Goal: Information Seeking & Learning: Learn about a topic

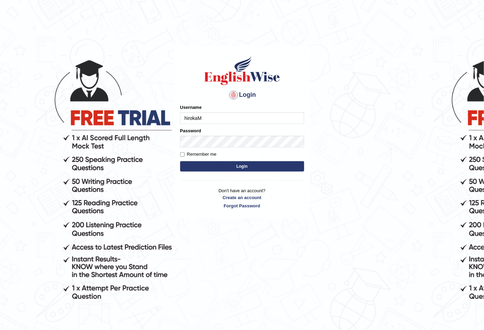
type input "hirokaM"
click at [180, 161] on button "Login" at bounding box center [242, 166] width 124 height 10
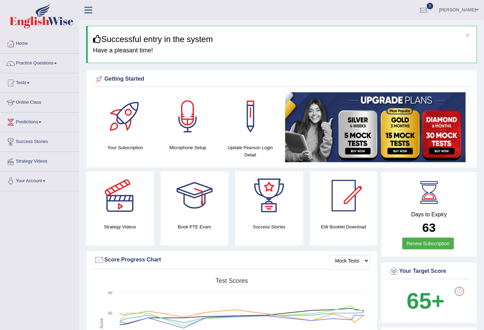
drag, startPoint x: 377, startPoint y: 258, endPoint x: 373, endPoint y: 223, distance: 34.7
click at [373, 224] on div "Strategy Videos Book PTE Exam Success Stories EW Booklet Download Mock Tests Sc…" at bounding box center [232, 281] width 293 height 219
click at [50, 64] on link "Practice Questions" at bounding box center [39, 62] width 79 height 17
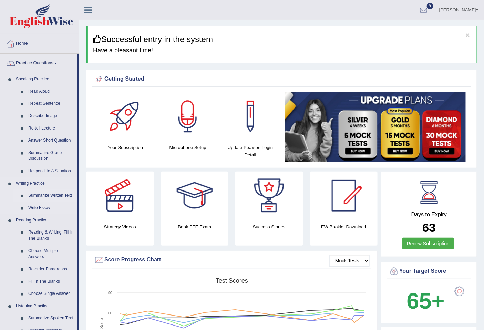
click at [40, 199] on link "Summarize Written Text" at bounding box center [51, 196] width 52 height 12
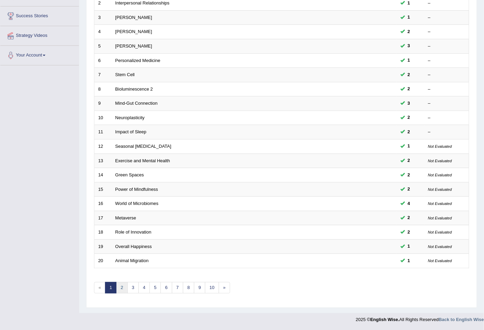
click at [122, 286] on link "2" at bounding box center [121, 287] width 11 height 11
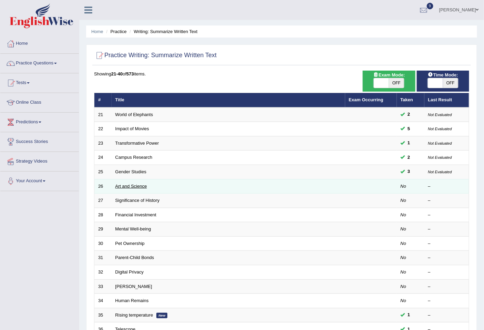
click at [136, 185] on link "Art and Science" at bounding box center [131, 186] width 32 height 5
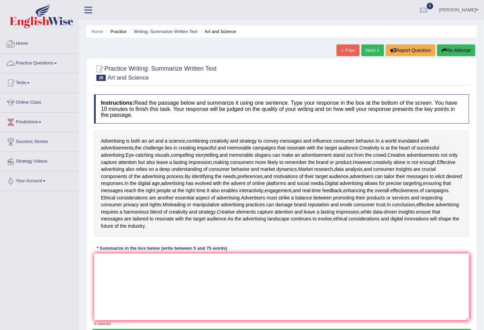
click at [27, 45] on link "Home" at bounding box center [39, 42] width 79 height 17
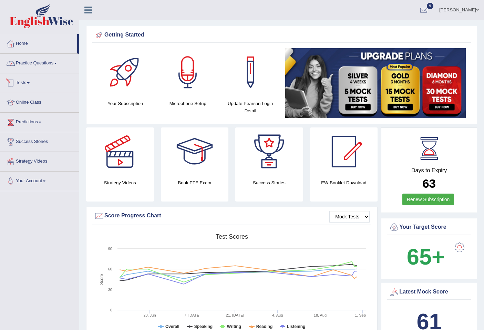
click at [42, 61] on link "Practice Questions" at bounding box center [39, 62] width 79 height 17
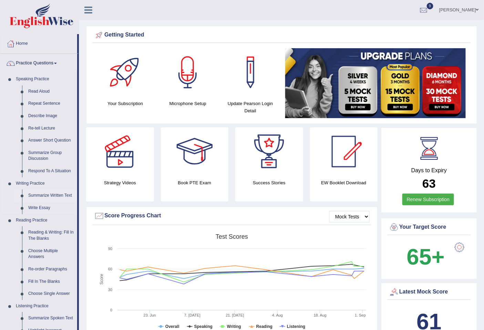
click at [45, 194] on link "Summarize Written Text" at bounding box center [51, 196] width 52 height 12
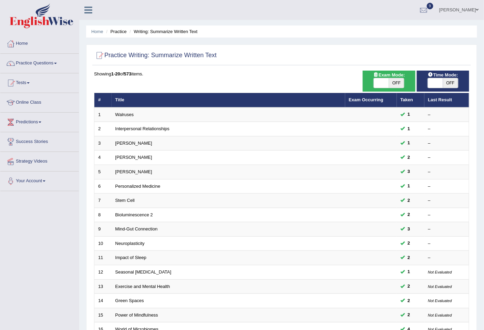
click at [452, 84] on span "OFF" at bounding box center [450, 83] width 15 height 10
checkbox input "true"
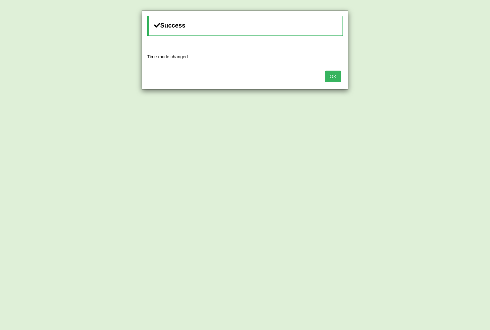
click at [335, 74] on button "OK" at bounding box center [333, 77] width 16 height 12
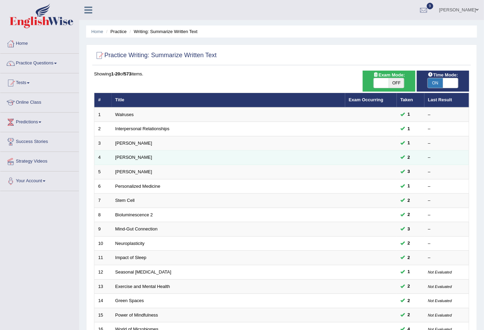
scroll to position [126, 0]
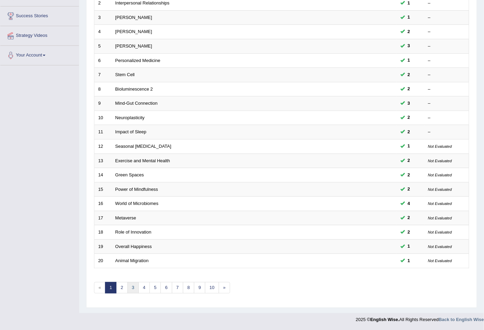
click at [135, 285] on link "3" at bounding box center [133, 287] width 11 height 11
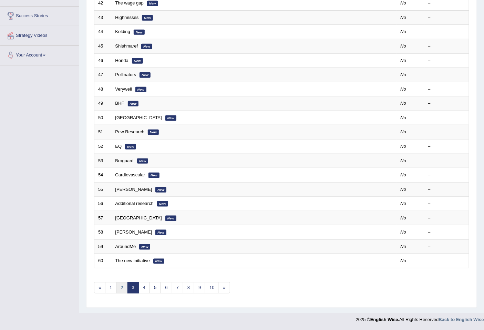
click at [121, 289] on link "2" at bounding box center [121, 287] width 11 height 11
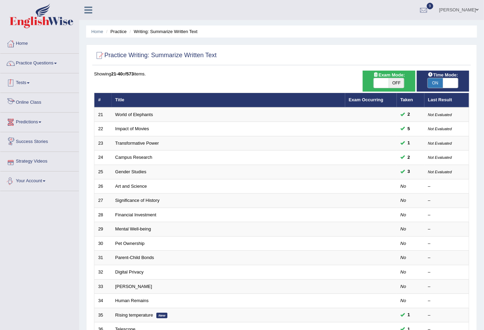
click at [21, 85] on link "Tests" at bounding box center [39, 81] width 79 height 17
click at [18, 82] on link "Tests" at bounding box center [39, 81] width 79 height 17
click at [18, 82] on link "Tests" at bounding box center [38, 81] width 77 height 17
click at [21, 81] on link "Tests" at bounding box center [39, 81] width 79 height 17
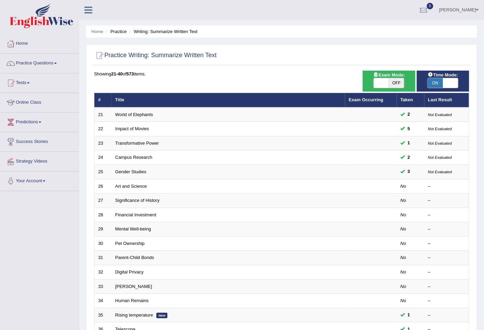
click at [21, 81] on link "Tests" at bounding box center [39, 81] width 79 height 17
click at [29, 80] on link "Tests" at bounding box center [39, 81] width 79 height 17
click at [41, 59] on link "Practice Questions" at bounding box center [39, 62] width 79 height 17
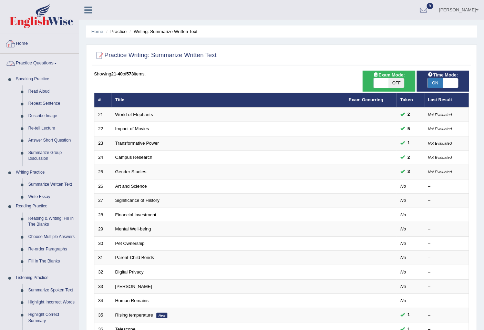
click at [23, 43] on link "Home" at bounding box center [39, 42] width 79 height 17
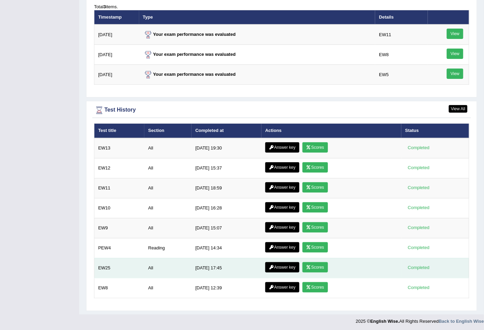
scroll to position [857, 0]
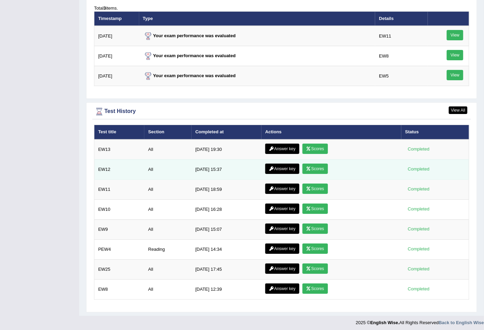
click at [263, 174] on td "Answer key Scores" at bounding box center [332, 170] width 140 height 20
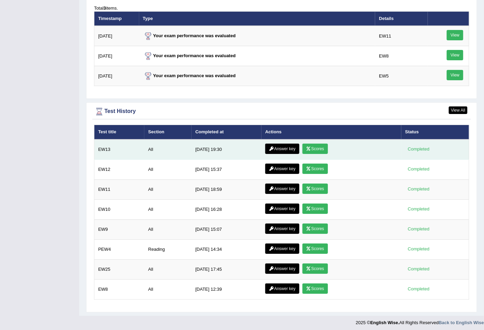
click at [308, 147] on icon at bounding box center [308, 149] width 5 height 4
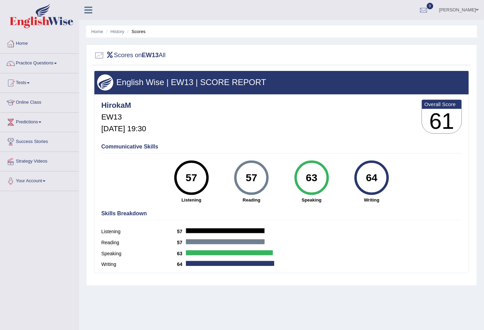
click at [52, 18] on img at bounding box center [42, 15] width 64 height 25
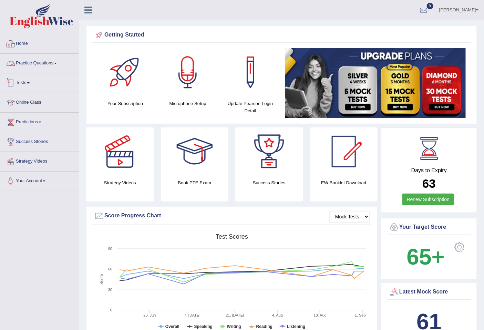
click at [42, 66] on link "Practice Questions" at bounding box center [39, 62] width 79 height 17
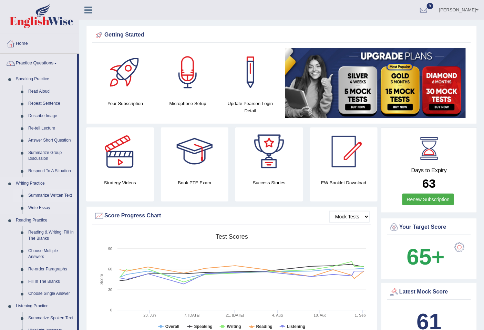
click at [52, 196] on link "Summarize Written Text" at bounding box center [51, 196] width 52 height 12
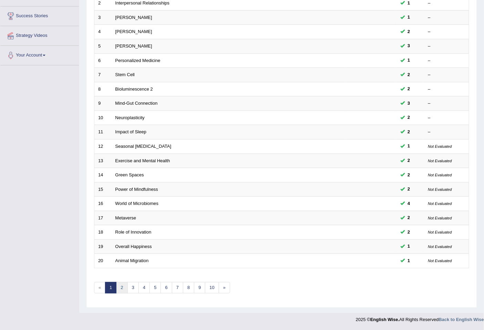
click at [122, 288] on link "2" at bounding box center [121, 287] width 11 height 11
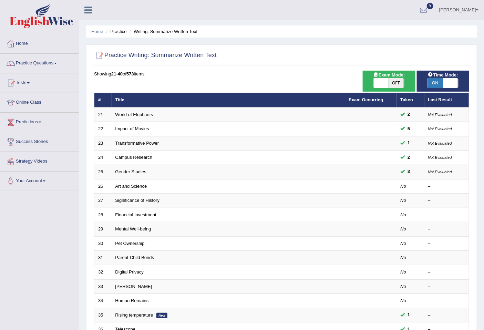
click at [122, 187] on link "Art and Science" at bounding box center [131, 186] width 32 height 5
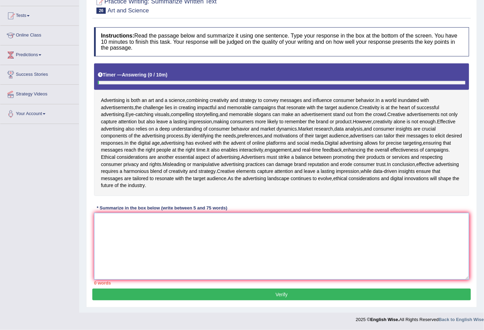
click at [176, 245] on textarea at bounding box center [281, 246] width 375 height 67
click at [210, 233] on textarea at bounding box center [281, 246] width 375 height 67
type textarea "c"
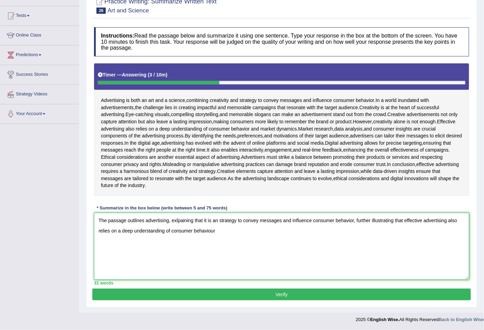
click at [213, 231] on textarea "The passage outlines advertising, exlpaining that it is an strategy to convey m…" at bounding box center [281, 246] width 375 height 67
click at [225, 232] on textarea "The passage outlines advertising, exlpaining that it is an strategy to convey m…" at bounding box center [281, 246] width 375 height 67
click at [261, 230] on textarea "The passage outlines advertising, exlpaining that it is an strategy to convey m…" at bounding box center [281, 246] width 375 height 67
click at [168, 244] on textarea "The passage outlines advertising, exlpaining that it is an strategy to convey m…" at bounding box center [281, 246] width 375 height 67
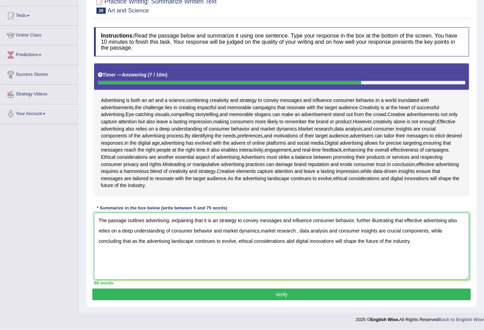
click at [261, 230] on textarea "The passage outlines advertising, exlpaining that it is an strategy to convey m…" at bounding box center [281, 246] width 375 height 67
click at [299, 229] on textarea "The passage outlines advertising, exlpaining that it is an strategy to convey m…" at bounding box center [281, 246] width 375 height 67
type textarea "The passage outlines advertising, exlpaining that it is an strategy to convey m…"
click at [277, 294] on button "Verify" at bounding box center [281, 295] width 379 height 12
click at [0, 0] on blockquote "." at bounding box center [0, 0] width 0 height 0
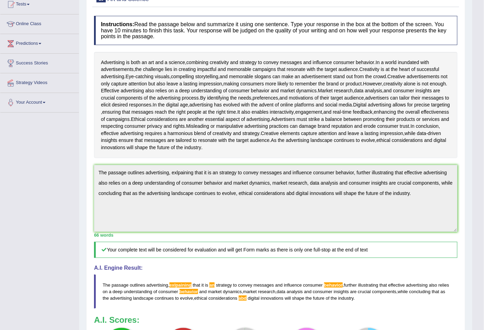
scroll to position [237, 0]
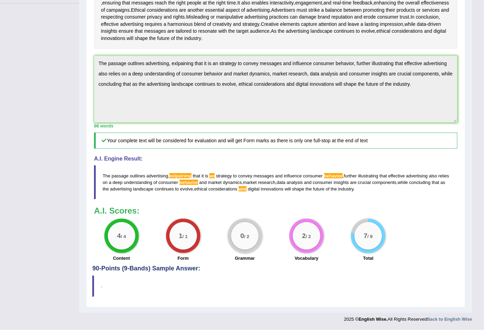
drag, startPoint x: 371, startPoint y: 190, endPoint x: 143, endPoint y: 181, distance: 228.7
click at [135, 187] on blockquote "The passage outlines advertising , exlpaining that it is an strategy to convey …" at bounding box center [276, 182] width 364 height 34
drag, startPoint x: 369, startPoint y: 191, endPoint x: 121, endPoint y: 174, distance: 249.0
click at [123, 181] on blockquote "The passage outlines advertising , exlpaining that it is an strategy to convey …" at bounding box center [276, 182] width 364 height 34
click at [73, 60] on div "Toggle navigation Home Practice Questions Speaking Practice Read Aloud Repeat S…" at bounding box center [236, 69] width 472 height 515
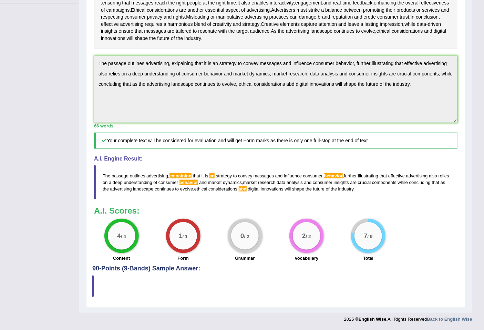
click at [63, 52] on div "Toggle navigation Home Practice Questions Speaking Practice Read Aloud Repeat S…" at bounding box center [236, 69] width 472 height 515
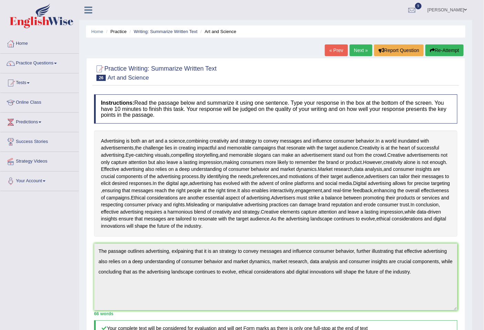
click at [452, 51] on button "Re-Attempt" at bounding box center [445, 50] width 38 height 12
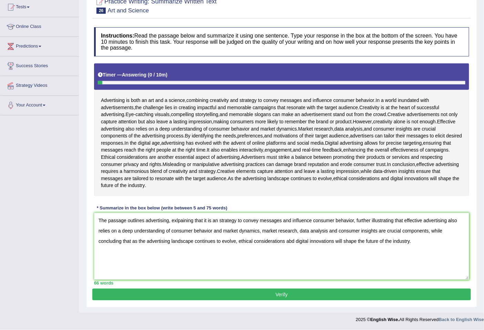
click at [353, 221] on textarea "The passage outlines advertising, exlpaining that it is an strategy to convey m…" at bounding box center [281, 246] width 375 height 67
click at [194, 221] on textarea "The passage outlines advertising, exlpaining that it is an strategy to convey m…" at bounding box center [281, 246] width 375 height 67
click at [292, 242] on textarea "The passage outlines advertising, explaining that it is an strategy to convey m…" at bounding box center [281, 246] width 375 height 67
click at [212, 231] on textarea "The passage outlines advertising, explaining that it is an strategy to convey m…" at bounding box center [281, 246] width 375 height 67
type textarea "The passage outlines advertising, explaining that it is an strategy to convey m…"
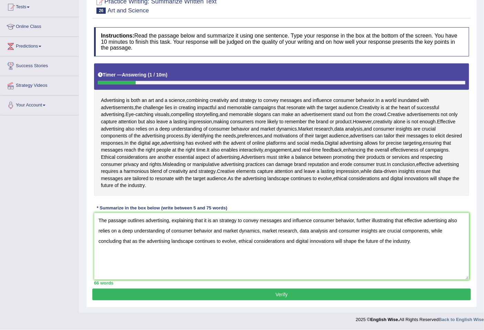
click at [315, 295] on button "Verify" at bounding box center [281, 295] width 379 height 12
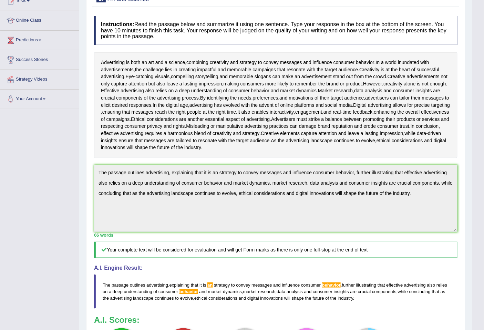
scroll to position [240, 0]
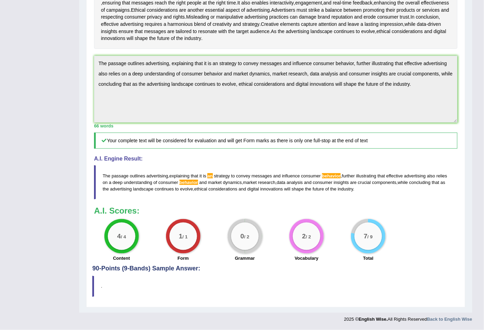
click at [81, 44] on div "Home Practice Writing: Summarize Written Text Art and Science You have already …" at bounding box center [275, 61] width 393 height 504
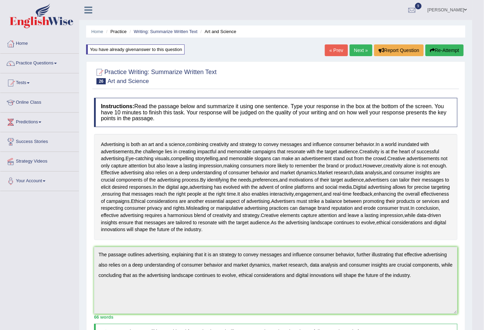
click at [455, 50] on button "Re-Attempt" at bounding box center [445, 50] width 38 height 12
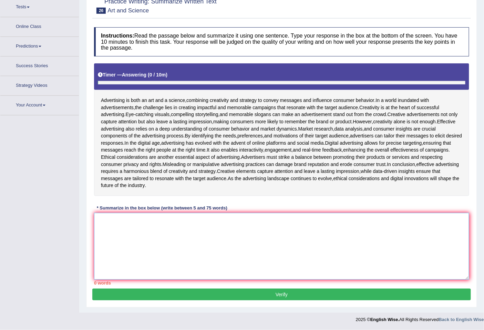
scroll to position [118, 0]
click at [153, 228] on textarea at bounding box center [281, 246] width 375 height 67
paste textarea "The passage outlines advertising, explaining that it is an strategy to convey m…"
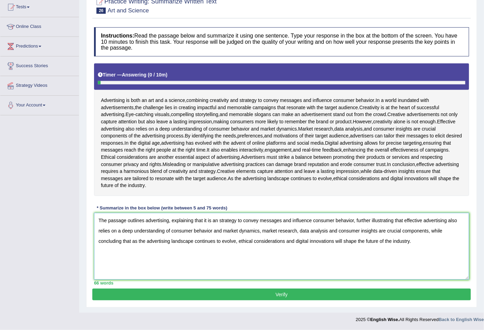
click at [218, 219] on textarea "The passage outlines advertising, explaining that it is an strategy to convey m…" at bounding box center [281, 246] width 375 height 67
type textarea "The passage outlines advertising, explaining that it is a strategy to convey me…"
click at [261, 291] on button "Verify" at bounding box center [281, 295] width 379 height 12
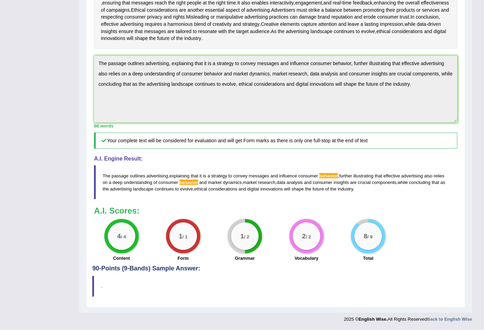
scroll to position [0, 0]
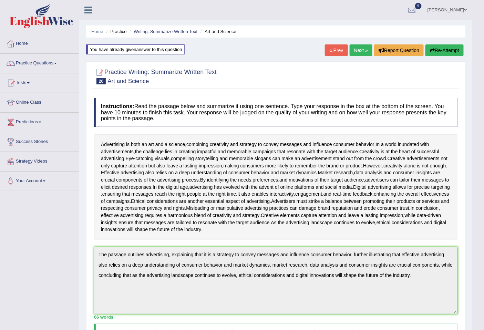
click at [353, 52] on link "Next »" at bounding box center [361, 50] width 23 height 12
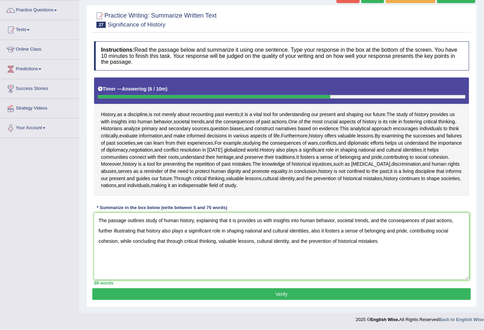
click at [333, 220] on textarea "The passage outlines study of human history, explaining that it is provides us …" at bounding box center [281, 246] width 375 height 67
click at [195, 232] on textarea "The passage outlines study of human history, explaining that it is provides us …" at bounding box center [281, 246] width 375 height 67
type textarea "The passage outlines study of human history, explaining that it is provides us …"
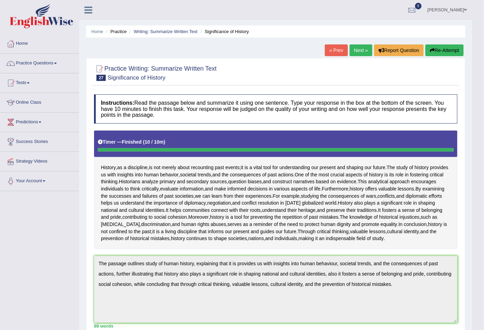
click at [361, 50] on link "Next »" at bounding box center [361, 50] width 23 height 12
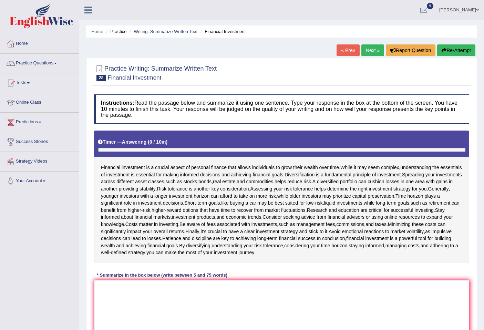
click at [148, 280] on textarea at bounding box center [281, 313] width 375 height 67
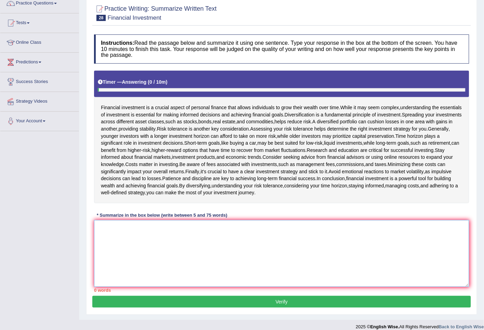
scroll to position [60, 0]
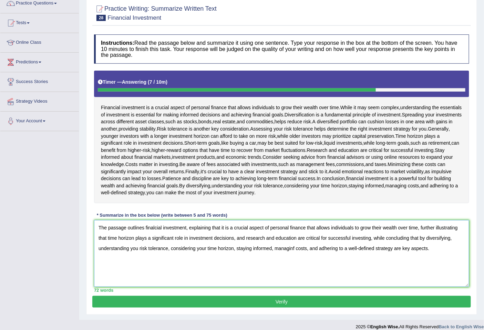
drag, startPoint x: 236, startPoint y: 249, endPoint x: 167, endPoint y: 247, distance: 68.6
click at [167, 247] on textarea "The passage outlines finalcial investment, explaining that it is a crucial aspe…" at bounding box center [281, 253] width 375 height 67
click at [228, 247] on textarea "The passage outlines finalcial investment, explaining that it is a crucial aspe…" at bounding box center [281, 253] width 375 height 67
type textarea "The passage outlines finalcial investment, explaining that it is a crucial aspe…"
click at [282, 298] on button "Verify" at bounding box center [281, 302] width 379 height 12
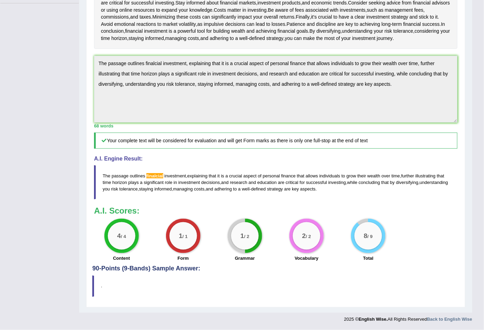
scroll to position [0, 0]
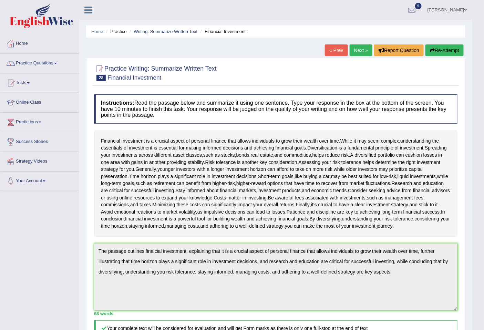
click at [450, 54] on button "Re-Attempt" at bounding box center [445, 50] width 38 height 12
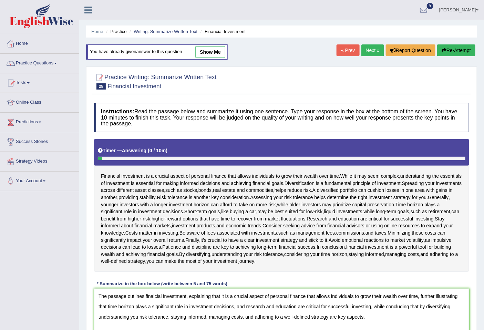
click at [153, 295] on textarea "The passage outlines finalcial investment, explaining that it is a crucial aspe…" at bounding box center [281, 322] width 375 height 67
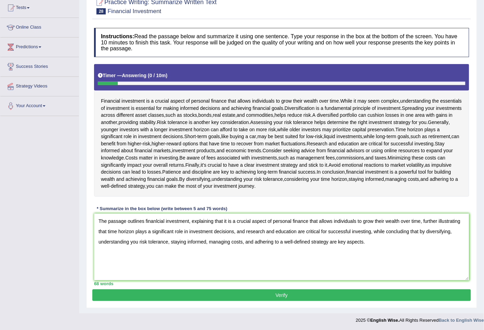
type textarea "The passage outlines finanlcial investment, explaining that it is a crucial asp…"
click at [275, 297] on button "Verify" at bounding box center [281, 295] width 379 height 12
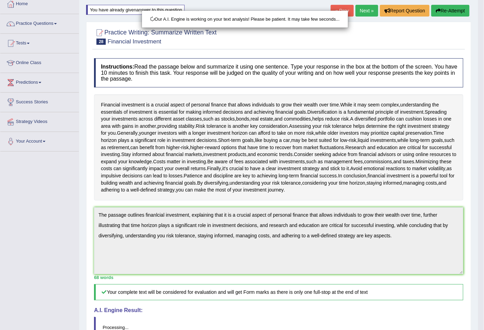
scroll to position [121, 0]
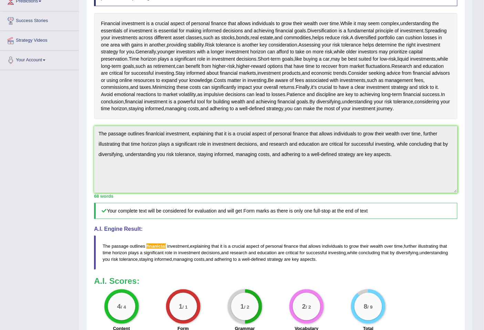
click at [3, 142] on div "Toggle navigation Home Practice Questions Speaking Practice Read Aloud Repeat S…" at bounding box center [236, 138] width 472 height 518
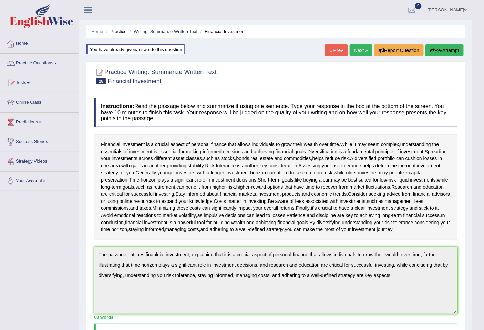
click at [457, 52] on button "Re-Attempt" at bounding box center [445, 50] width 38 height 12
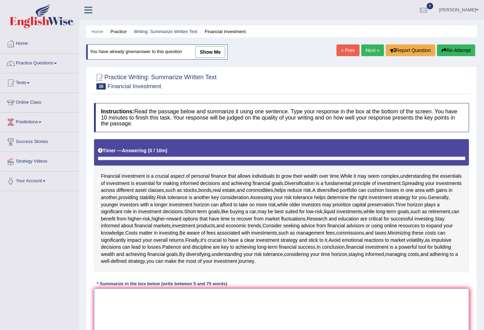
click at [111, 295] on textarea at bounding box center [281, 322] width 375 height 67
paste textarea "The passage outlines finanlcial investment, explaining that it is a crucial asp…"
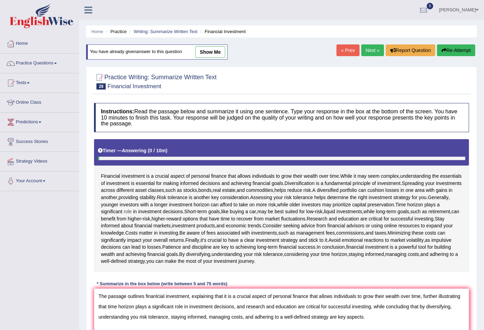
drag, startPoint x: 111, startPoint y: 294, endPoint x: 133, endPoint y: 210, distance: 86.9
click at [132, 210] on span "role" at bounding box center [128, 211] width 8 height 7
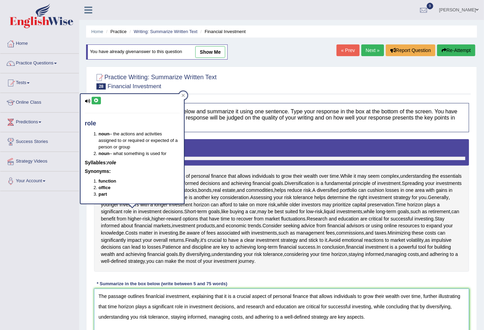
click at [164, 294] on textarea "The passage outlines finanlcial investment, explaining that it is a crucial asp…" at bounding box center [281, 322] width 375 height 67
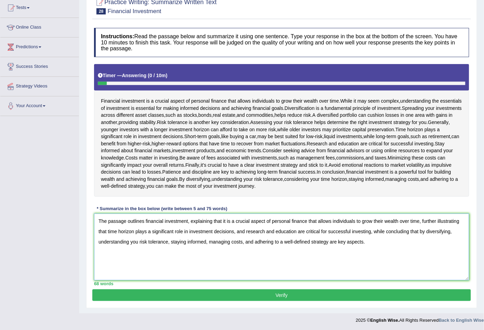
type textarea "The passage outlines financial investment, explaining that it is a crucial aspe…"
click at [299, 293] on button "Verify" at bounding box center [281, 295] width 379 height 12
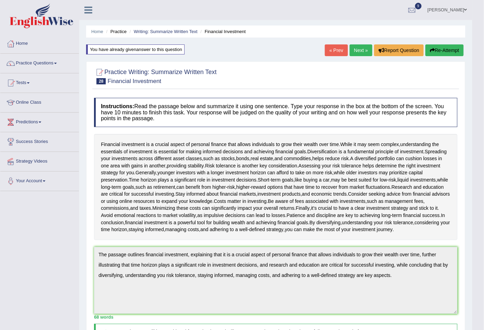
click at [356, 51] on link "Next »" at bounding box center [361, 50] width 23 height 12
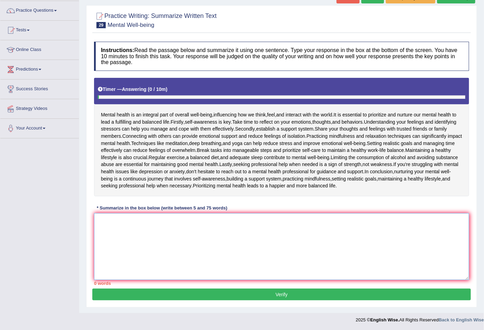
click at [169, 231] on textarea at bounding box center [281, 246] width 375 height 67
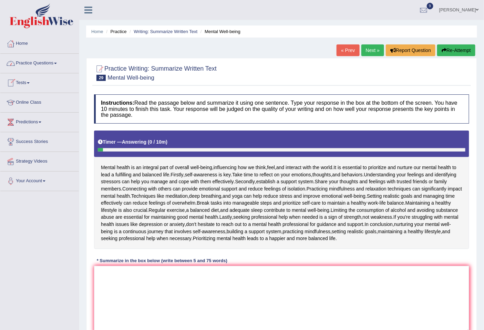
click at [50, 20] on img at bounding box center [42, 15] width 64 height 25
